Goal: Information Seeking & Learning: Check status

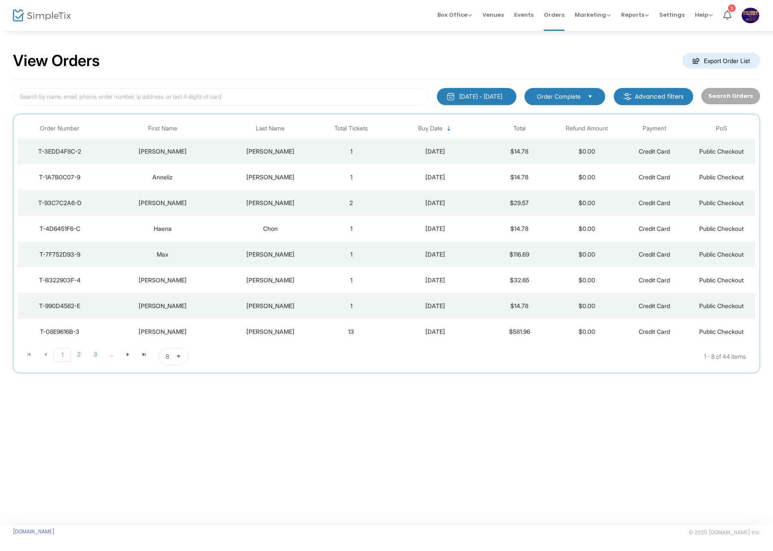
click at [173, 350] on span "Select" at bounding box center [179, 357] width 14 height 14
click at [180, 405] on li "50" at bounding box center [174, 408] width 30 height 17
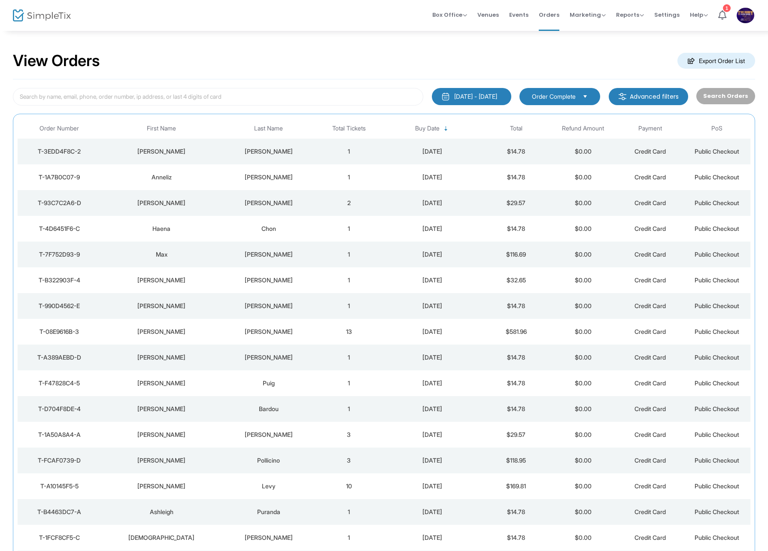
click at [251, 150] on div "[PERSON_NAME]" at bounding box center [268, 151] width 89 height 9
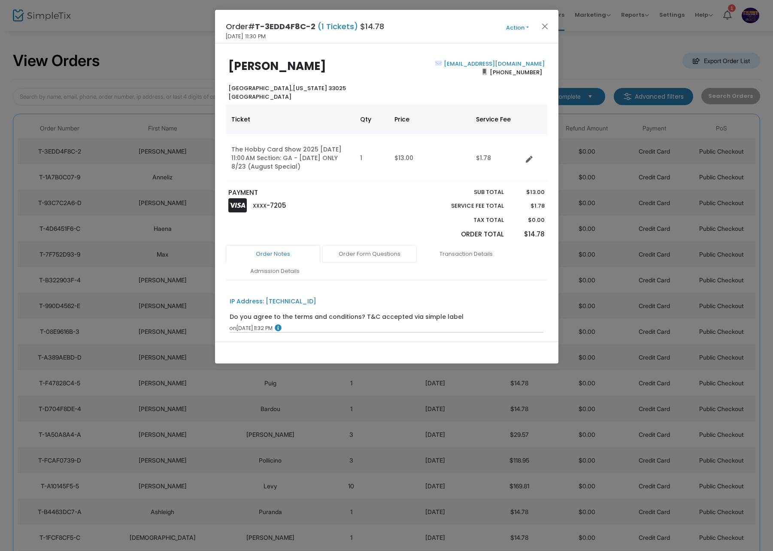
click at [383, 258] on link "Order Form Questions" at bounding box center [369, 254] width 94 height 18
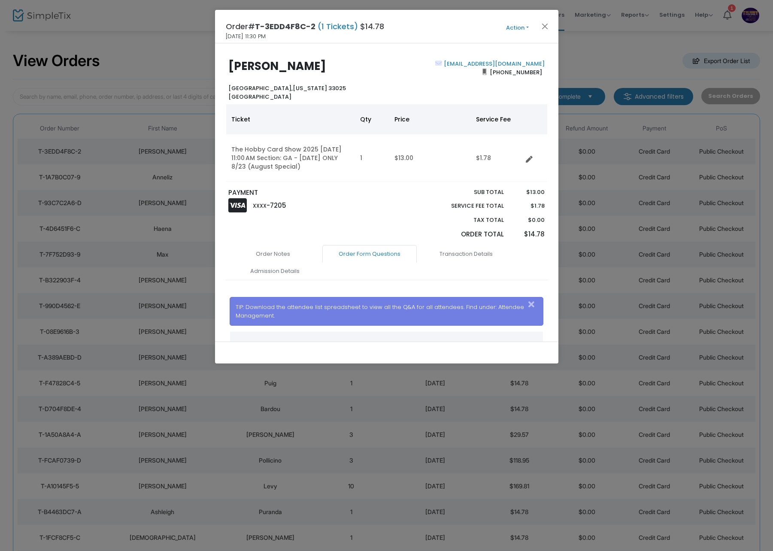
scroll to position [86, 0]
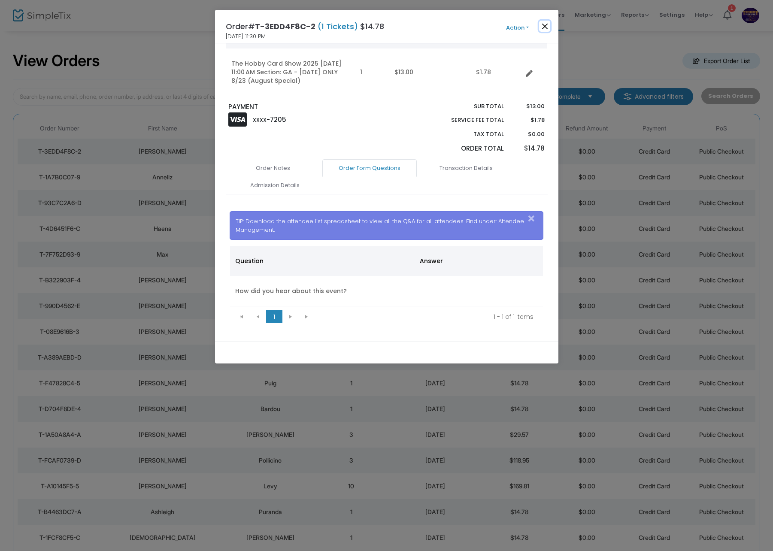
click at [541, 24] on button "Close" at bounding box center [544, 26] width 11 height 11
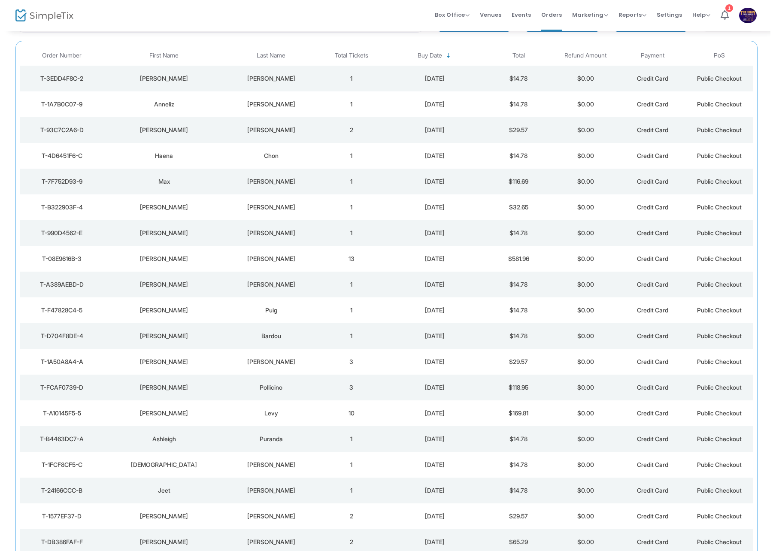
scroll to position [0, 0]
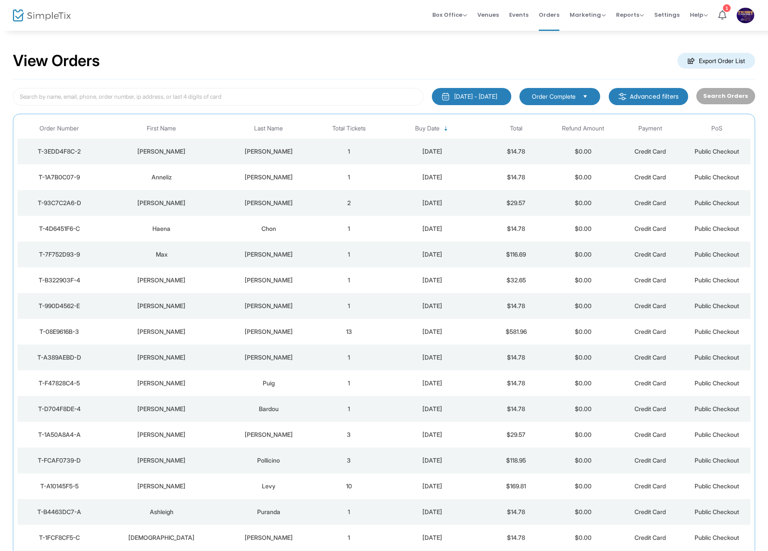
click at [202, 178] on div "Anneliz" at bounding box center [161, 177] width 116 height 9
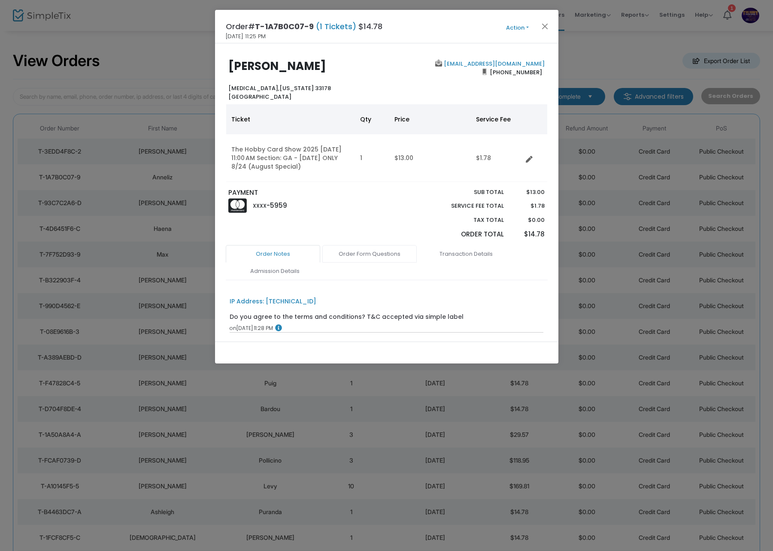
click at [337, 254] on link "Order Form Questions" at bounding box center [369, 254] width 94 height 18
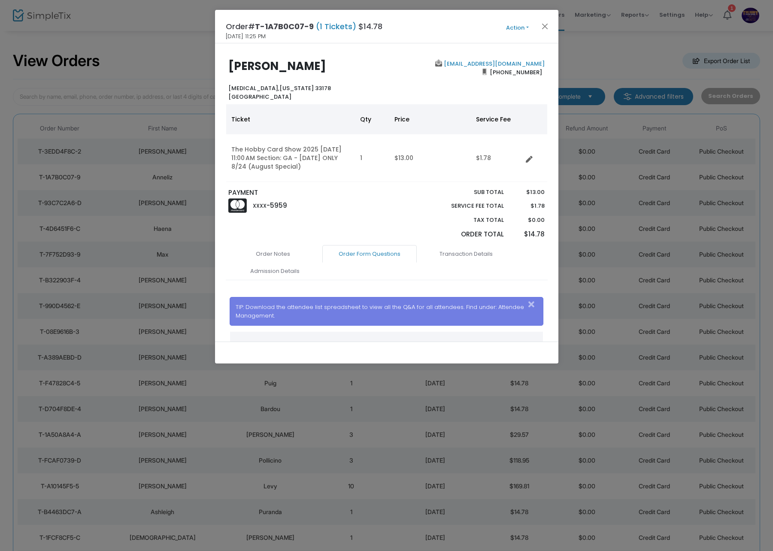
scroll to position [101, 0]
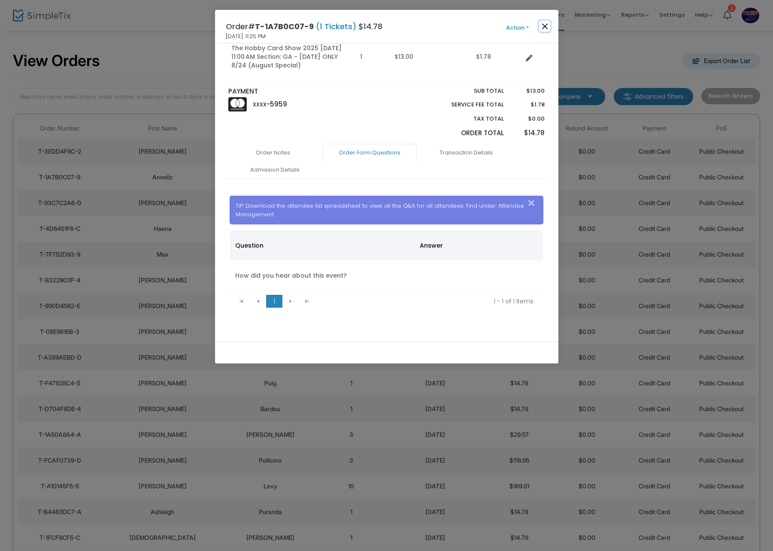
click at [550, 29] on button "Close" at bounding box center [544, 26] width 11 height 11
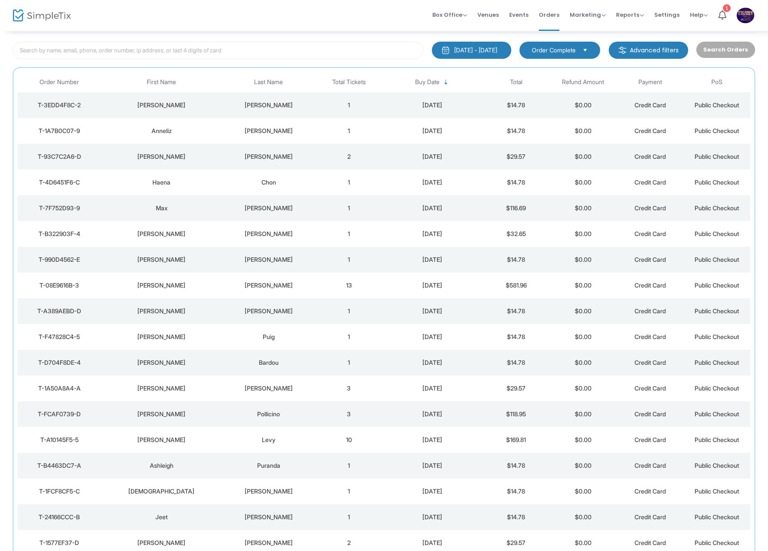
scroll to position [10, 0]
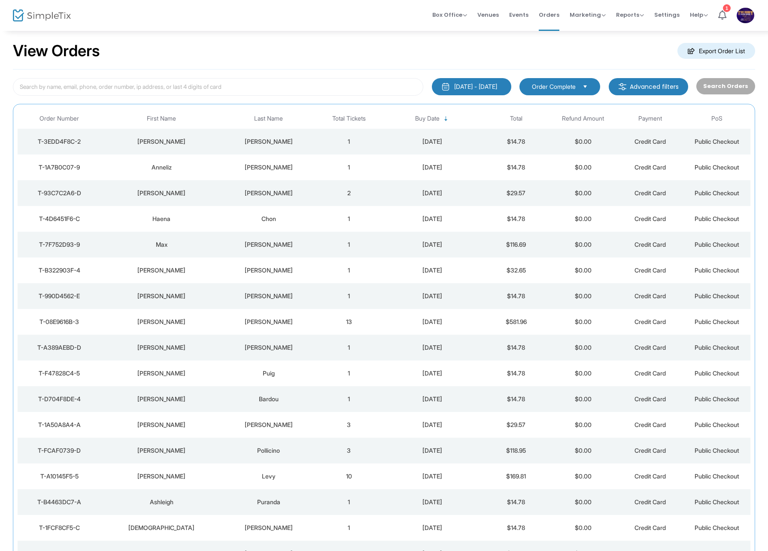
click at [173, 200] on td "[PERSON_NAME]" at bounding box center [161, 193] width 121 height 26
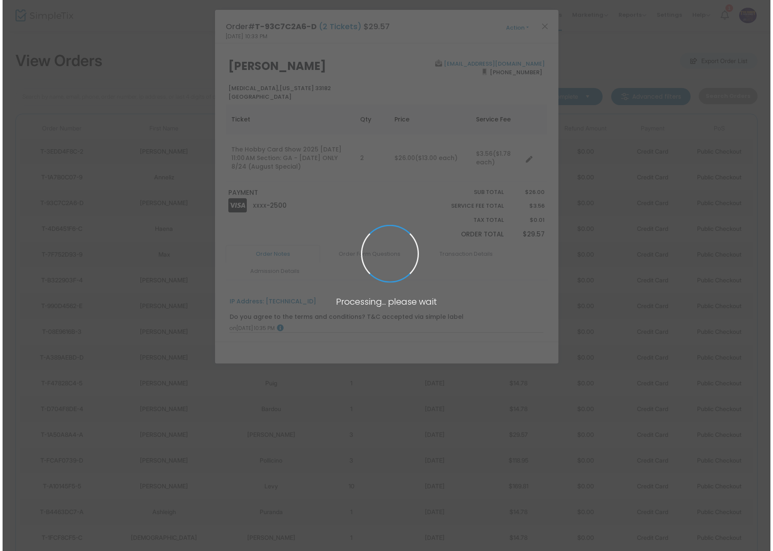
scroll to position [0, 0]
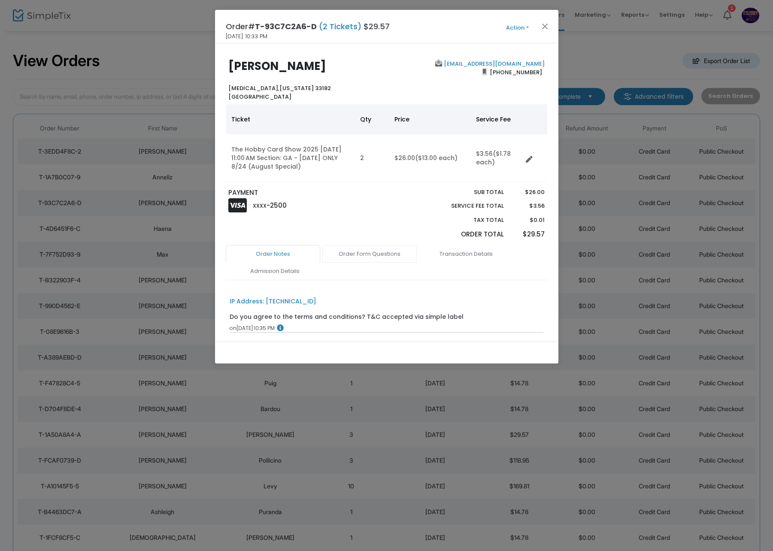
click at [403, 248] on link "Order Form Questions" at bounding box center [369, 254] width 94 height 18
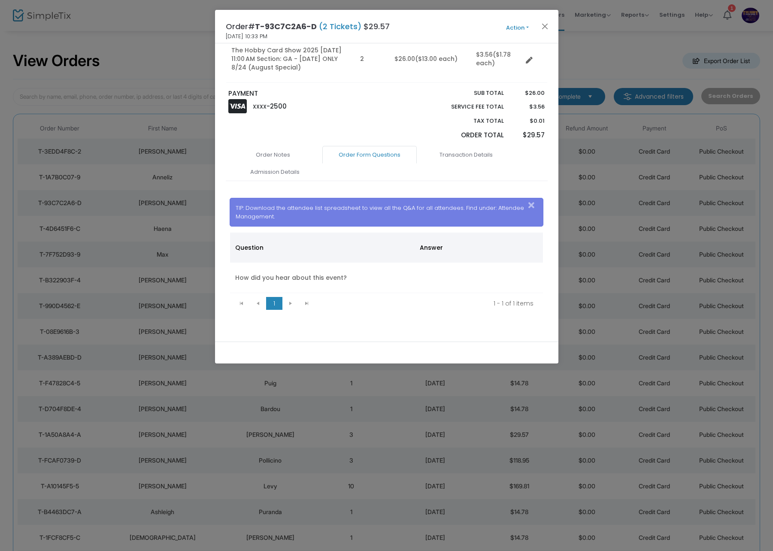
scroll to position [101, 0]
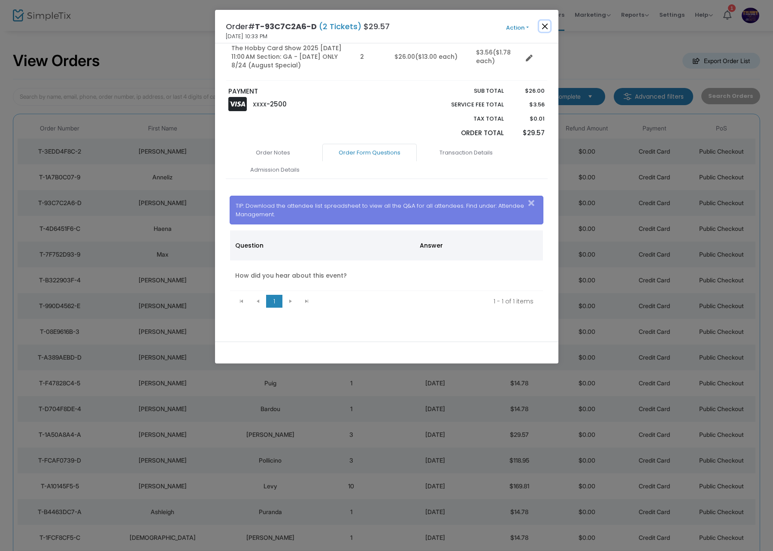
click at [547, 23] on button "Close" at bounding box center [544, 26] width 11 height 11
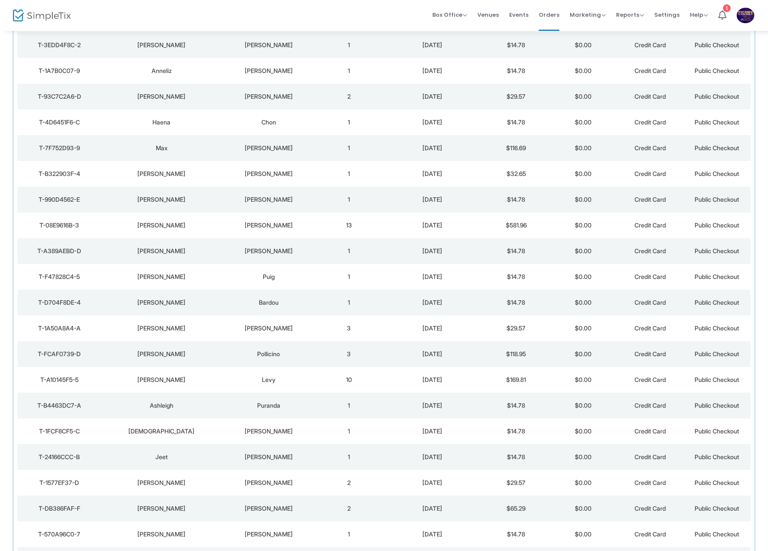
scroll to position [53, 0]
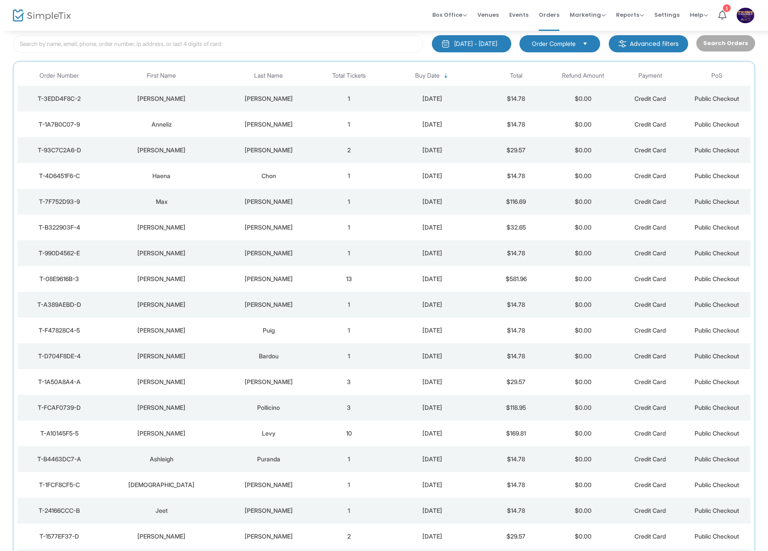
click at [222, 180] on td "Chon" at bounding box center [269, 176] width 94 height 26
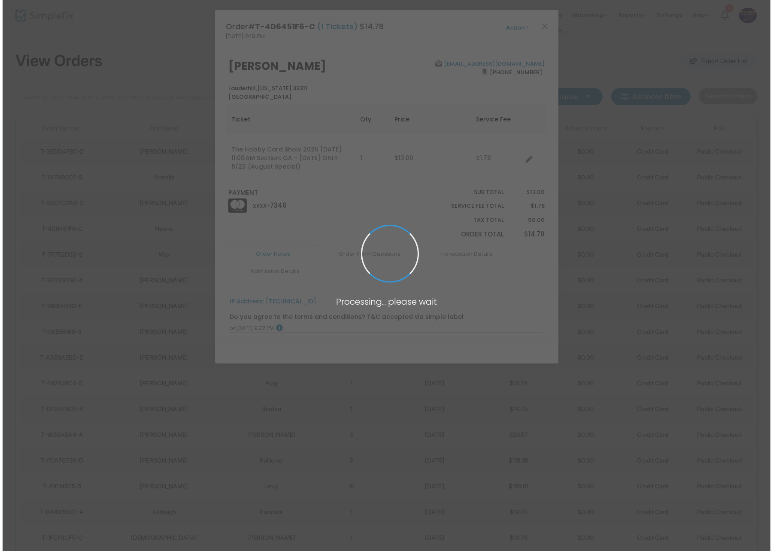
scroll to position [0, 0]
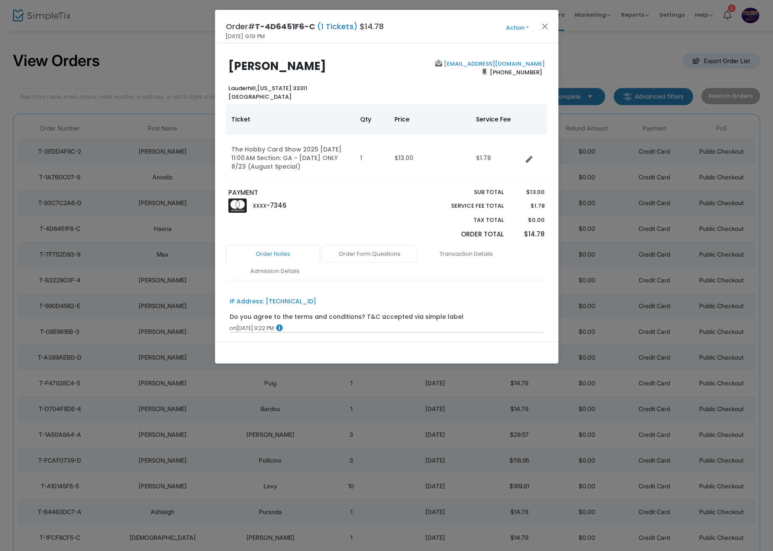
click at [386, 258] on link "Order Form Questions" at bounding box center [369, 254] width 94 height 18
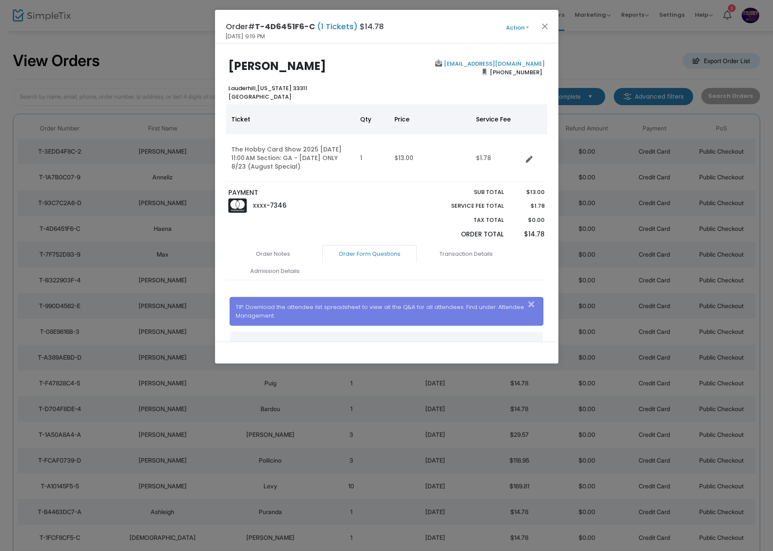
scroll to position [86, 0]
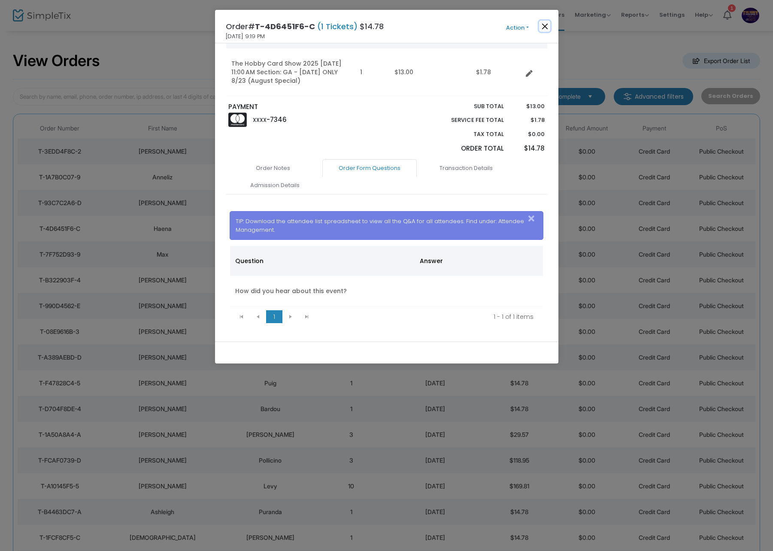
click at [544, 28] on button "Close" at bounding box center [544, 26] width 11 height 11
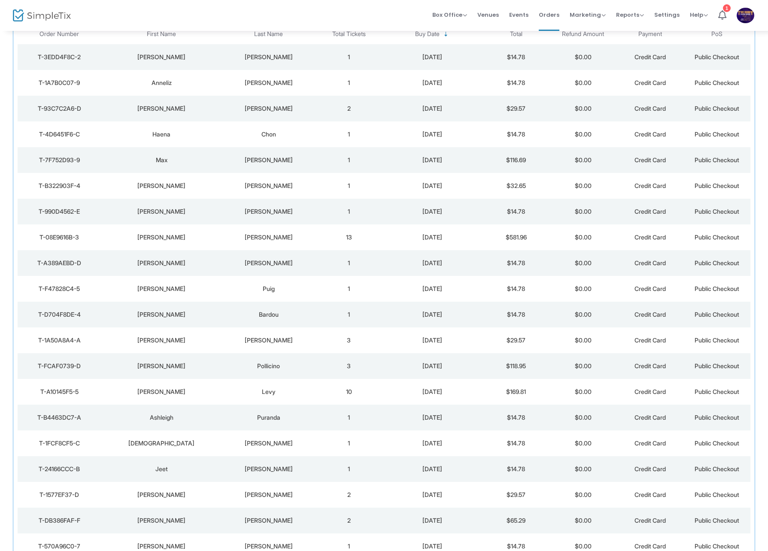
scroll to position [53, 0]
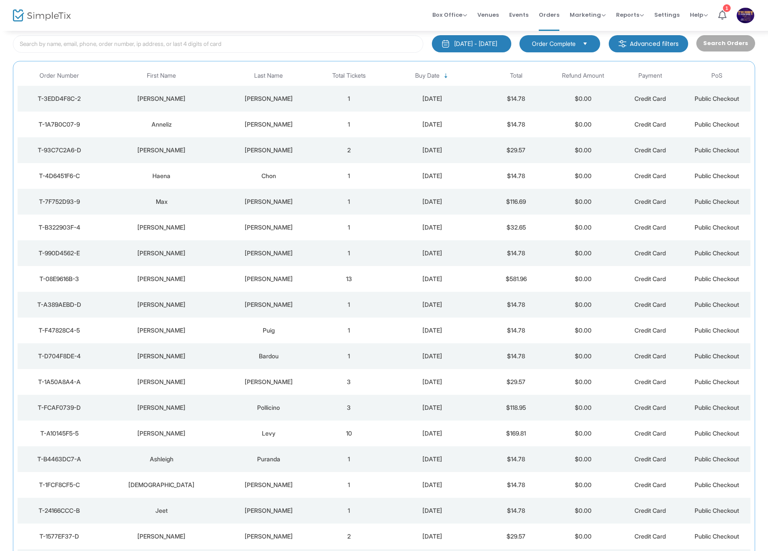
click at [194, 197] on td "Max" at bounding box center [161, 202] width 121 height 26
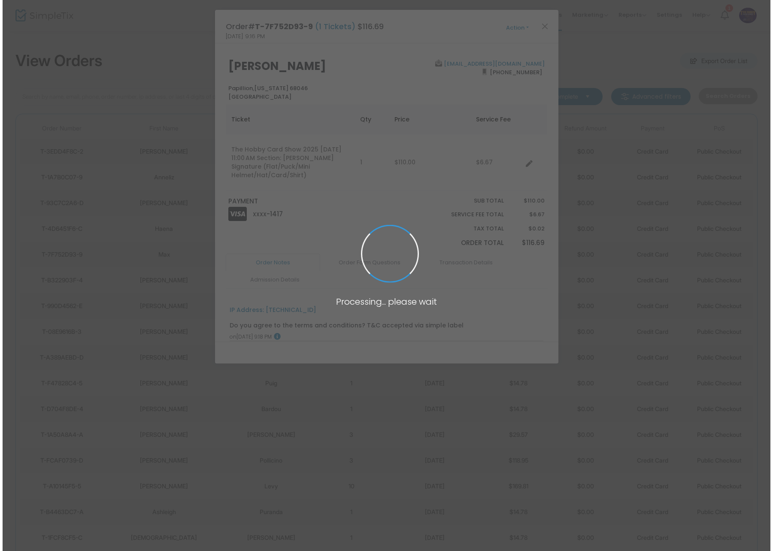
scroll to position [0, 0]
